Goal: Check status: Check status

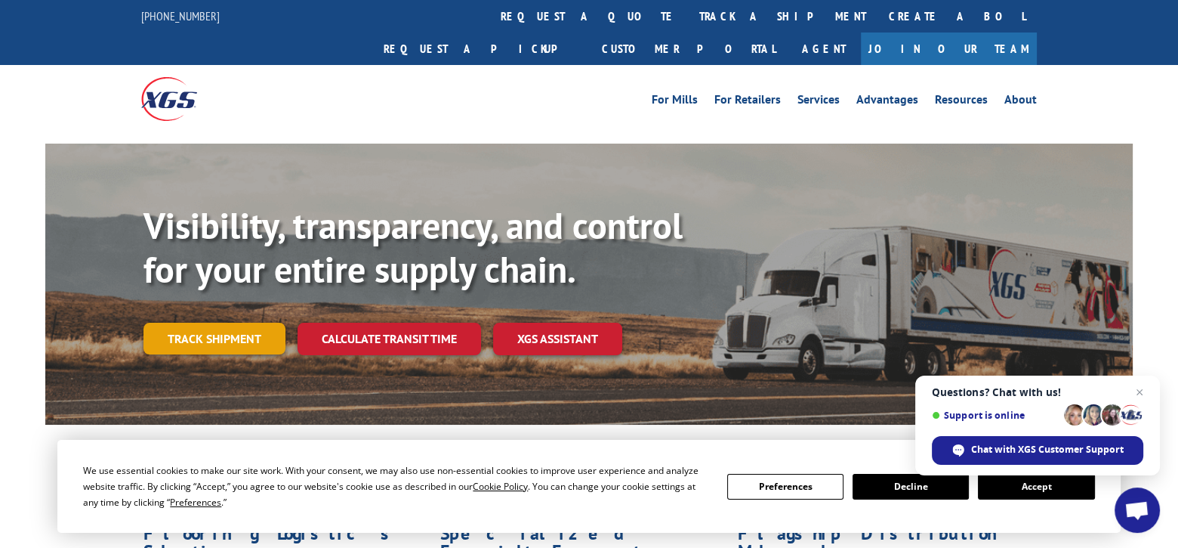
drag, startPoint x: 212, startPoint y: 298, endPoint x: 268, endPoint y: 320, distance: 60.0
click at [214, 322] on link "Track shipment" at bounding box center [214, 338] width 142 height 32
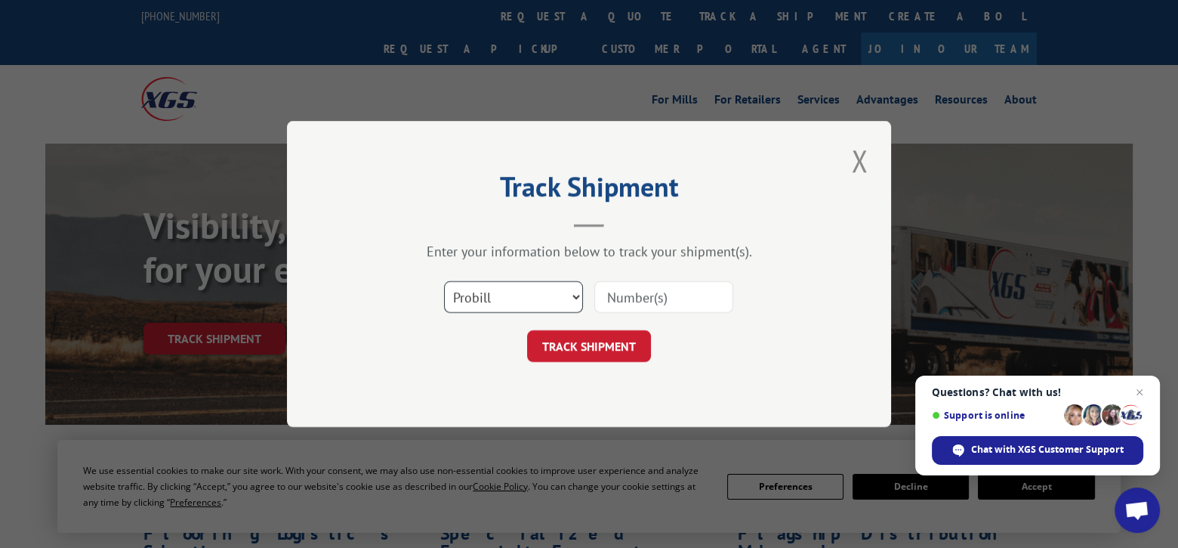
click at [475, 300] on select "Select category... Probill BOL PO" at bounding box center [513, 297] width 139 height 32
select select "po"
click at [444, 281] on select "Select category... Probill BOL PO" at bounding box center [513, 297] width 139 height 32
click at [646, 298] on input at bounding box center [663, 297] width 139 height 32
paste input "20520064"
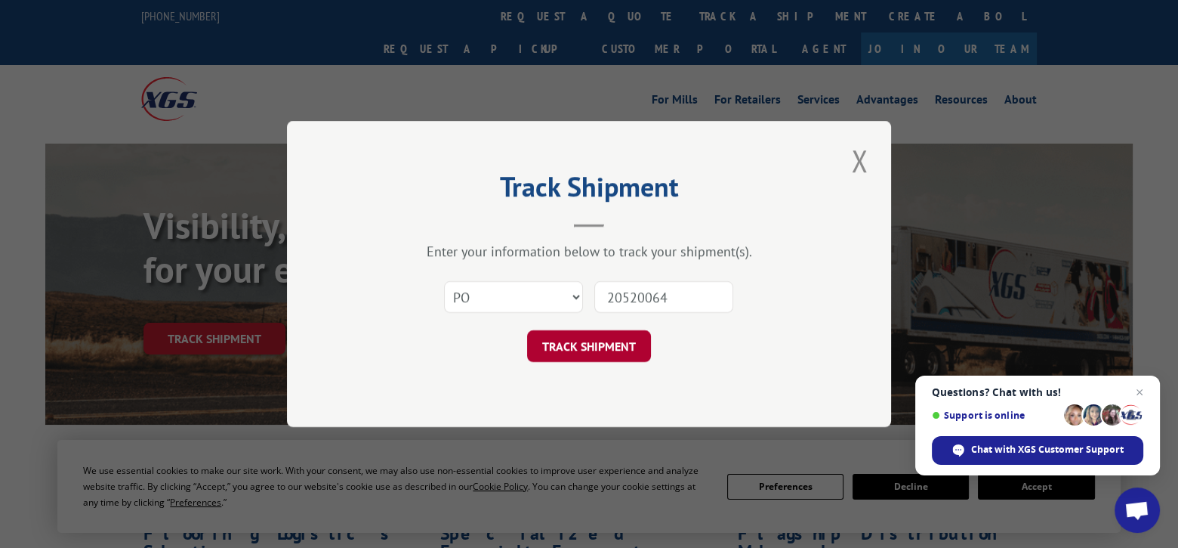
type input "20520064"
click at [609, 347] on button "TRACK SHIPMENT" at bounding box center [589, 346] width 124 height 32
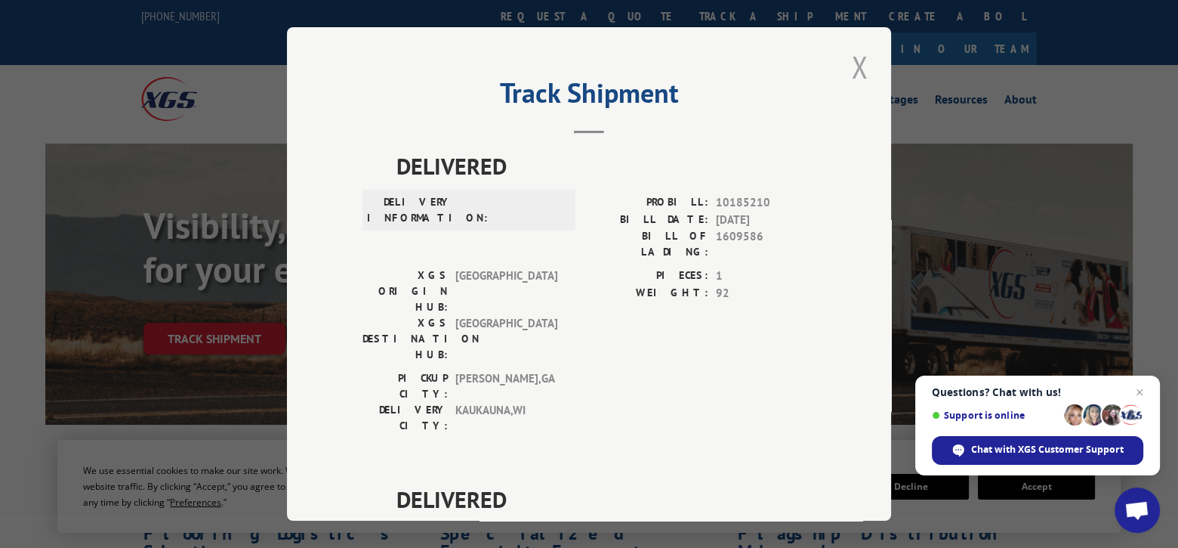
click at [854, 69] on button "Close modal" at bounding box center [860, 67] width 26 height 42
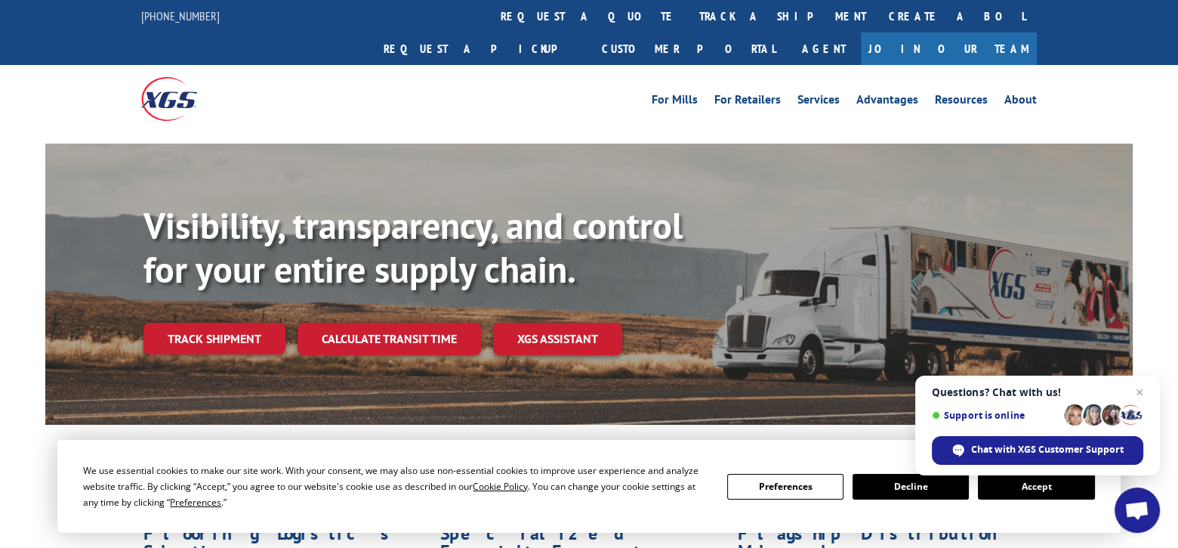
click at [1045, 485] on button "Accept" at bounding box center [1036, 487] width 116 height 26
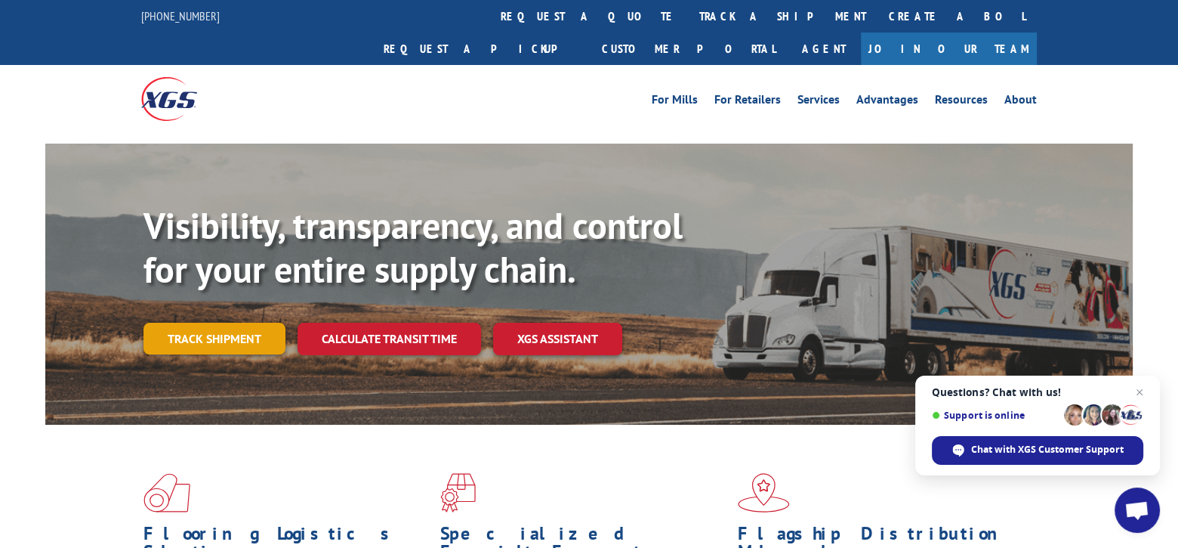
click at [267, 322] on link "Track shipment" at bounding box center [214, 338] width 142 height 32
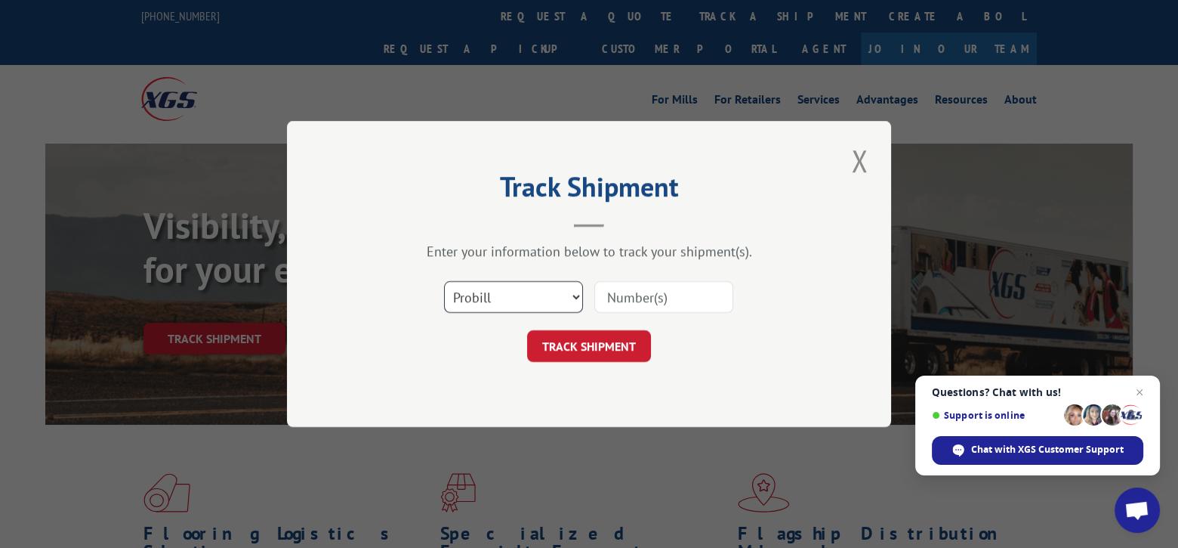
click at [548, 296] on select "Select category... Probill BOL PO" at bounding box center [513, 297] width 139 height 32
select select "po"
click at [444, 281] on select "Select category... Probill BOL PO" at bounding box center [513, 297] width 139 height 32
click at [653, 311] on input at bounding box center [663, 297] width 139 height 32
click at [594, 307] on div "Select category... Probill BOL PO" at bounding box center [588, 297] width 453 height 50
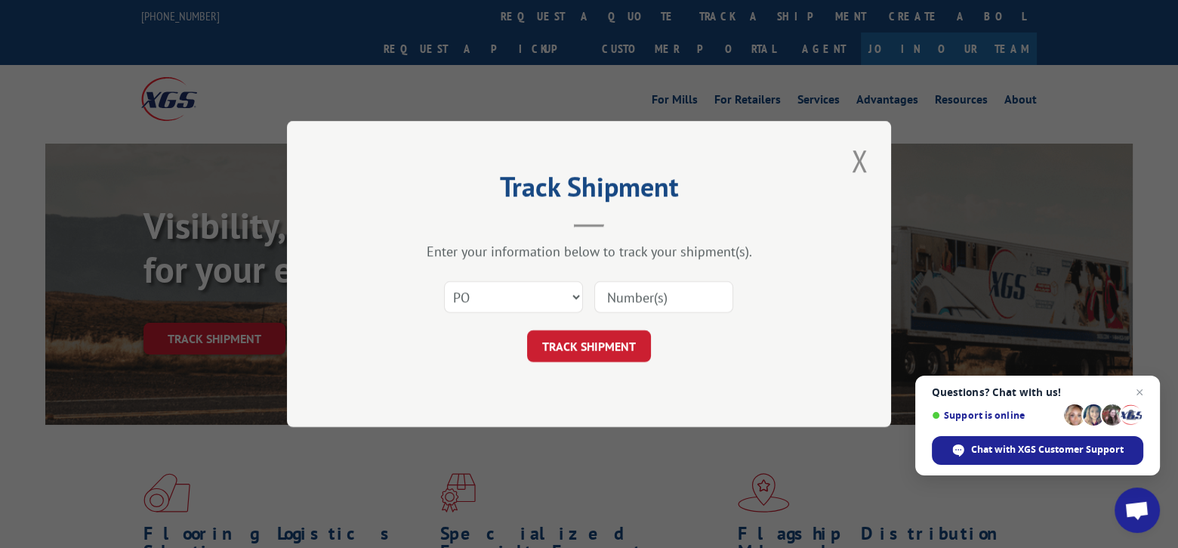
click at [615, 297] on input at bounding box center [663, 297] width 139 height 32
paste input "20520432"
type input "20520432"
click at [622, 349] on button "TRACK SHIPMENT" at bounding box center [589, 346] width 124 height 32
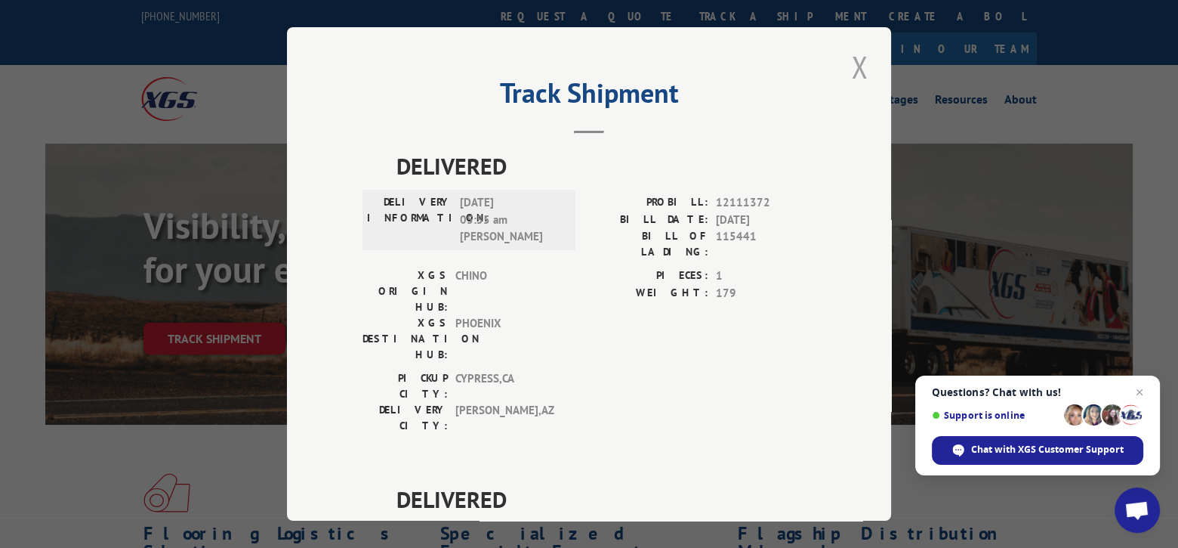
click at [851, 65] on button "Close modal" at bounding box center [860, 67] width 26 height 42
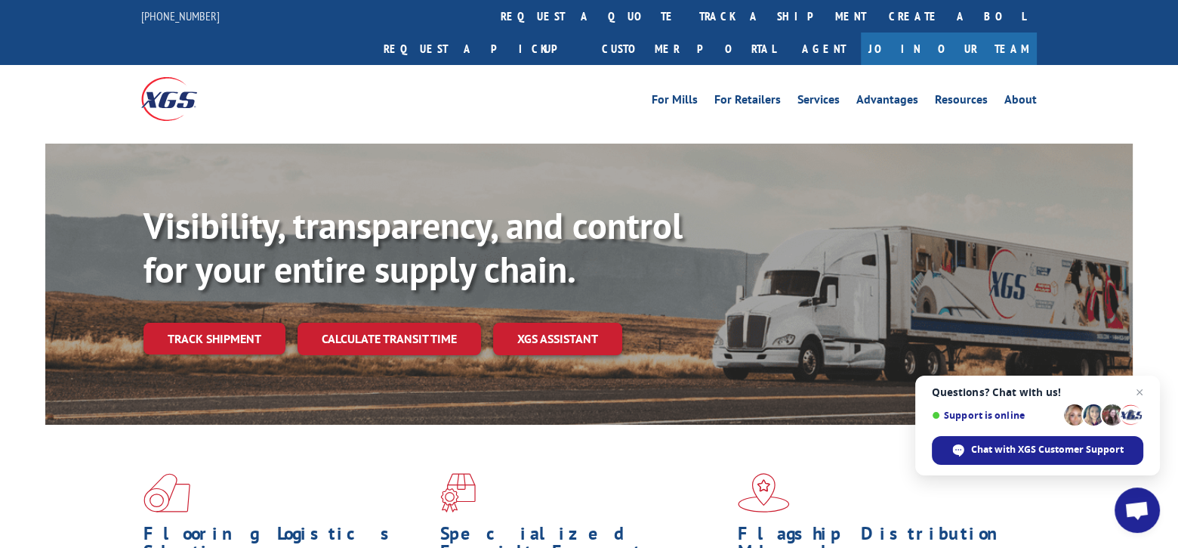
click at [217, 322] on link "Track shipment" at bounding box center [214, 338] width 142 height 32
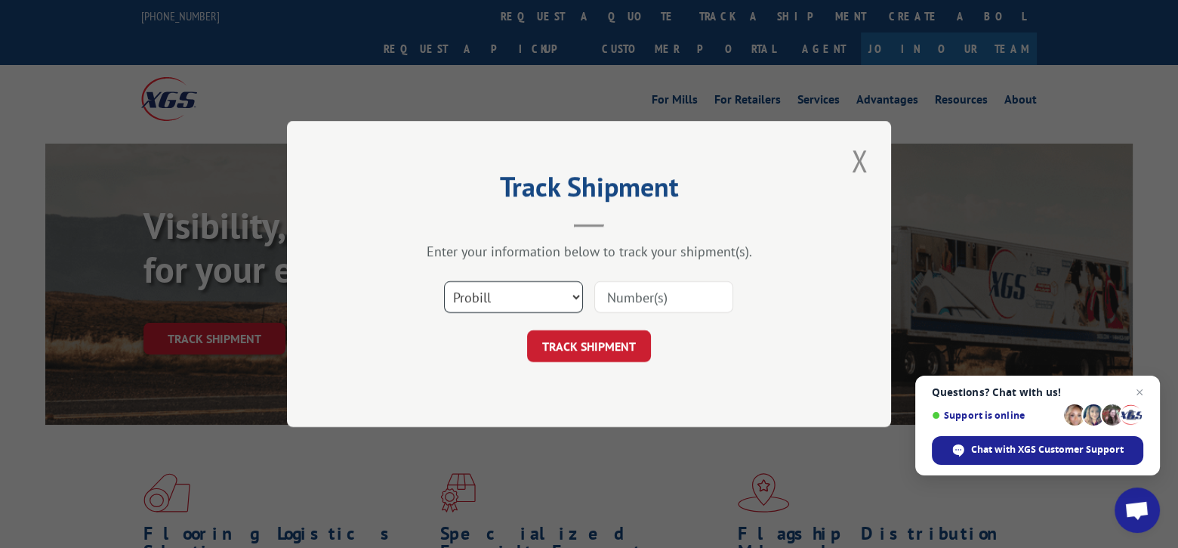
click at [486, 302] on select "Select category... Probill BOL PO" at bounding box center [513, 297] width 139 height 32
select select "po"
click at [444, 281] on select "Select category... Probill BOL PO" at bounding box center [513, 297] width 139 height 32
click at [671, 304] on input at bounding box center [663, 297] width 139 height 32
paste input "20520140"
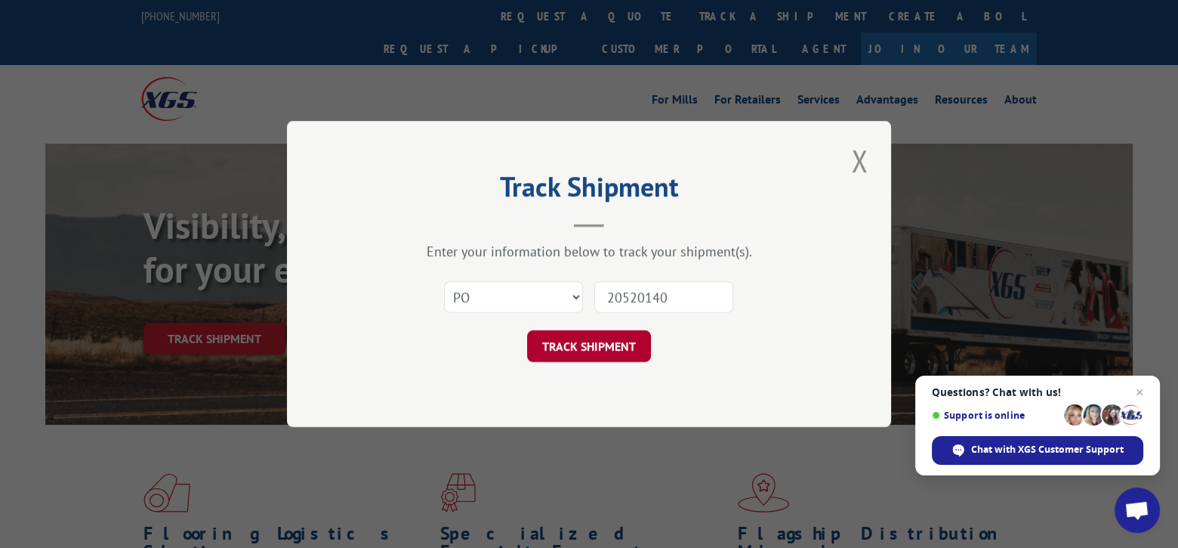
type input "20520140"
click at [571, 334] on button "TRACK SHIPMENT" at bounding box center [589, 346] width 124 height 32
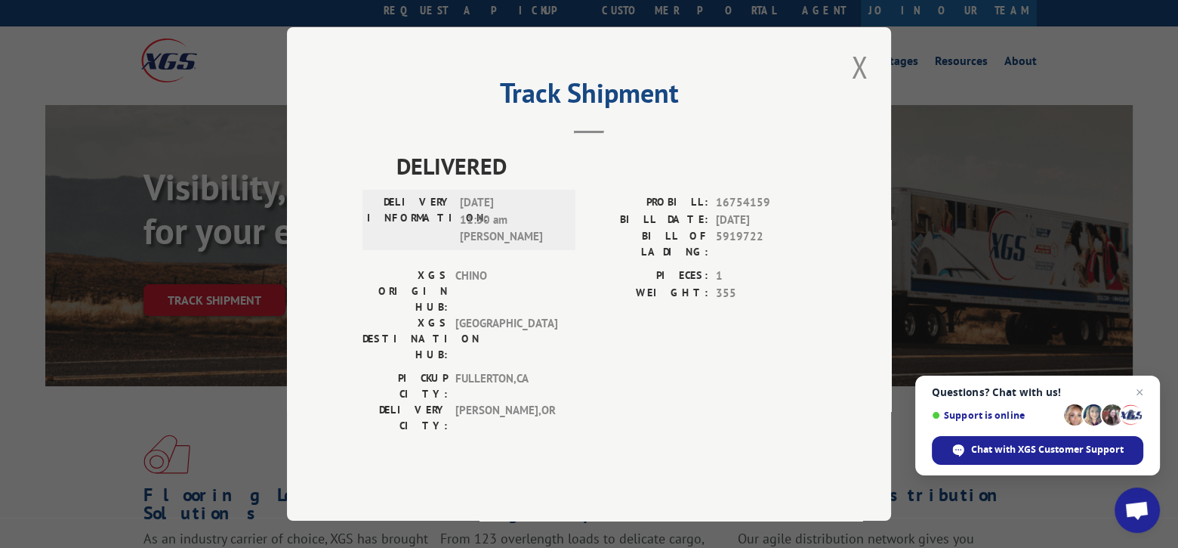
scroll to position [76, 0]
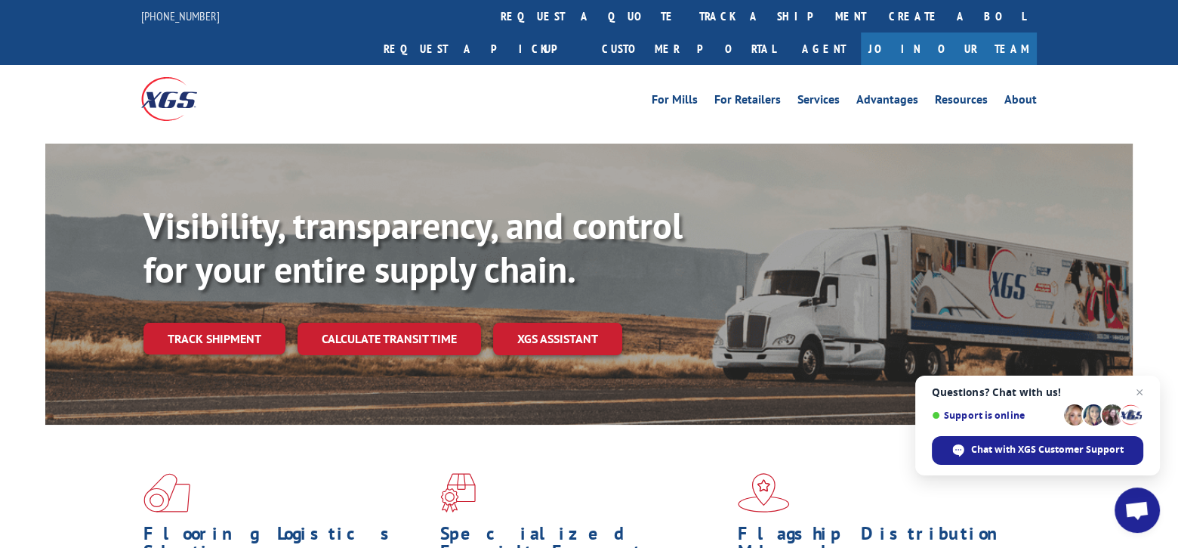
drag, startPoint x: 212, startPoint y: 310, endPoint x: 243, endPoint y: 334, distance: 38.8
click at [212, 322] on link "Track shipment" at bounding box center [214, 338] width 142 height 32
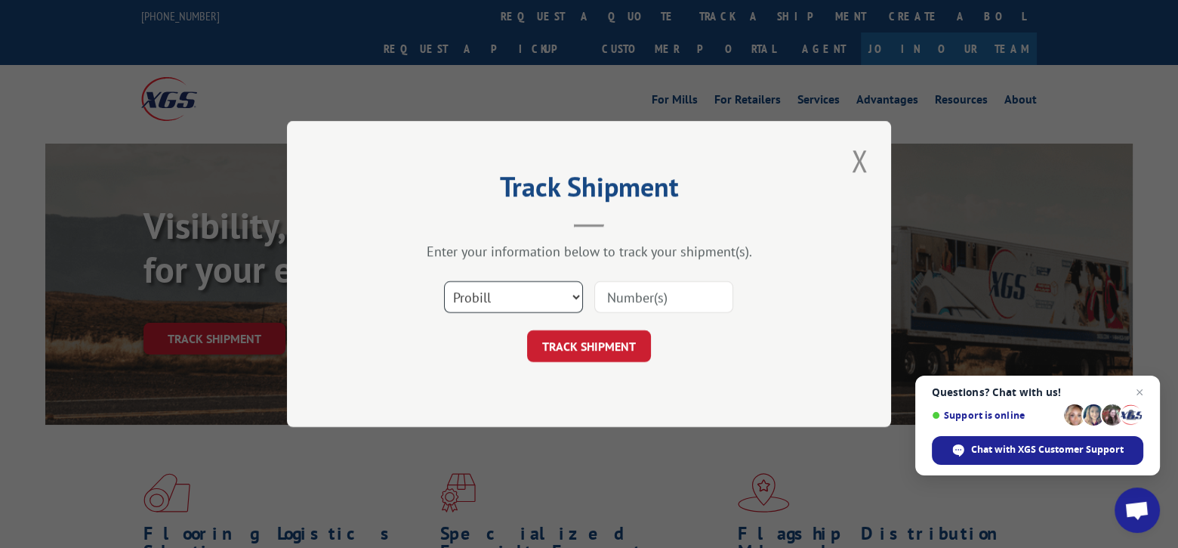
click at [537, 306] on select "Select category... Probill BOL PO" at bounding box center [513, 297] width 139 height 32
select select "po"
click at [444, 281] on select "Select category... Probill BOL PO" at bounding box center [513, 297] width 139 height 32
click at [661, 296] on input at bounding box center [663, 297] width 139 height 32
paste input "20520281"
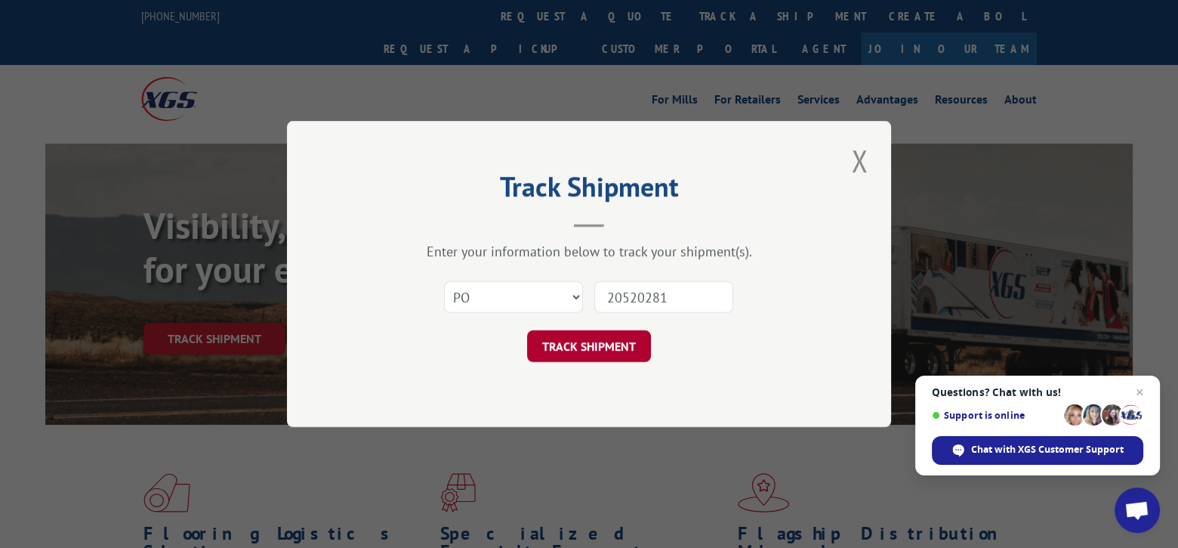
type input "20520281"
click at [595, 344] on button "TRACK SHIPMENT" at bounding box center [589, 346] width 124 height 32
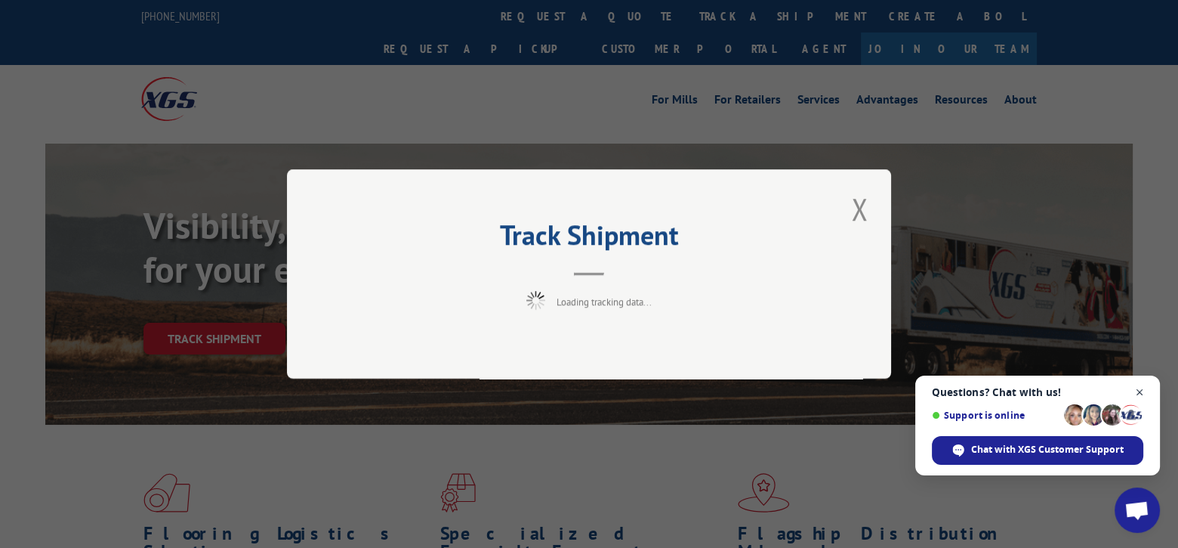
click at [1144, 390] on span "Open chat" at bounding box center [1140, 392] width 19 height 19
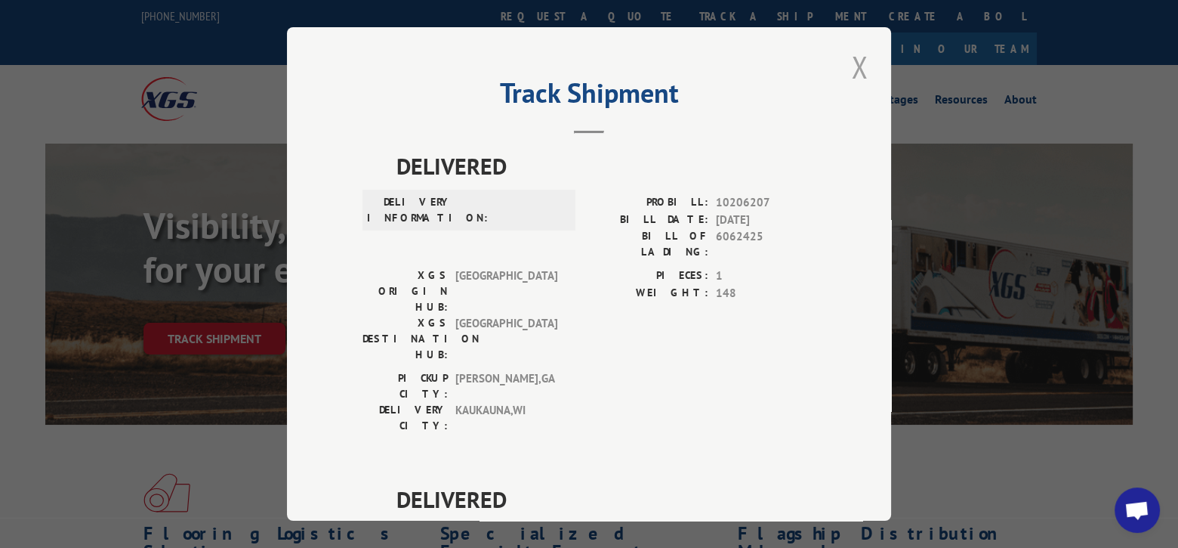
click at [858, 69] on button "Close modal" at bounding box center [860, 67] width 26 height 42
